Goal: Task Accomplishment & Management: Use online tool/utility

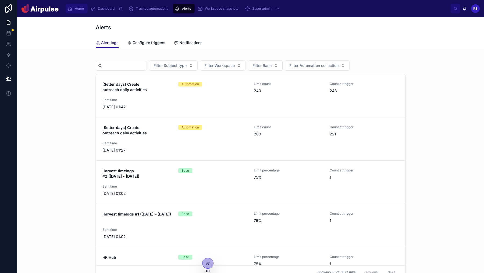
click at [82, 10] on span "Home" at bounding box center [79, 8] width 9 height 4
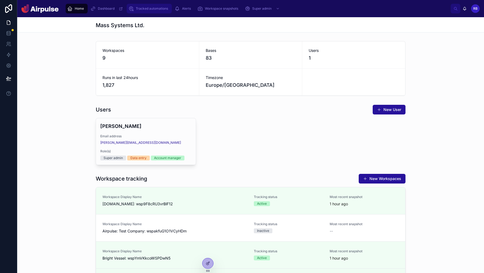
click at [153, 11] on div "Tracked automations" at bounding box center [149, 8] width 42 height 9
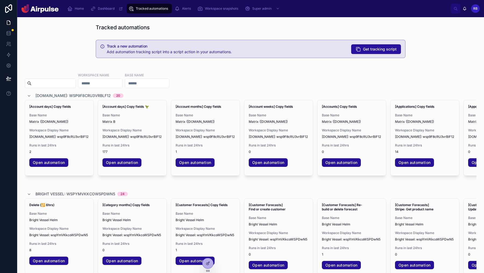
click at [438, 47] on div "Track a new automation Add automation tracking script into a script action in y…" at bounding box center [251, 49] width 458 height 23
click at [368, 49] on span "Get tracking script" at bounding box center [380, 49] width 34 height 5
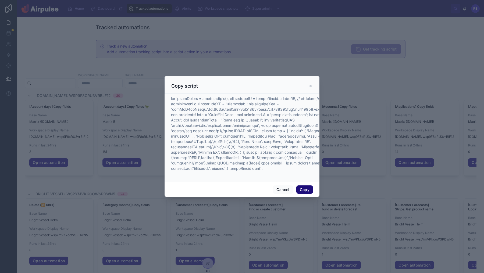
click at [305, 186] on button "Copy" at bounding box center [304, 189] width 17 height 9
